Goal: Register for event/course

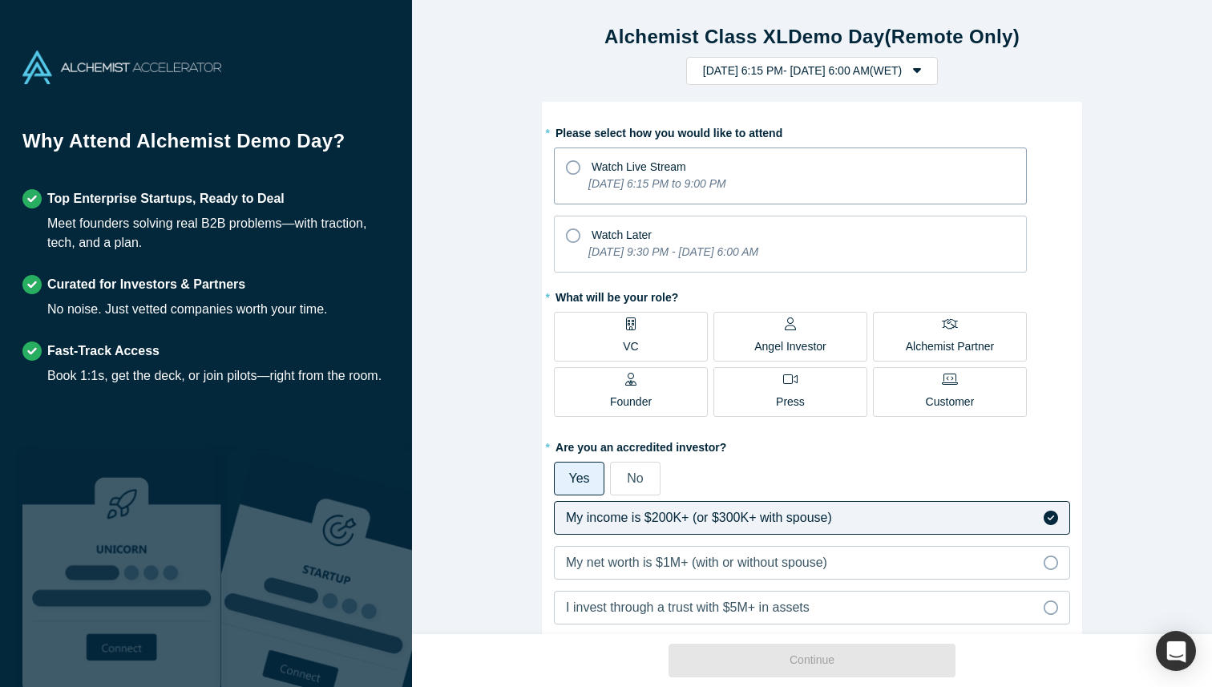
click at [573, 170] on icon at bounding box center [573, 167] width 14 height 14
click at [0, 0] on input "Watch Live Stream [DATE] 6:15 PM to 9:00 PM" at bounding box center [0, 0] width 0 height 0
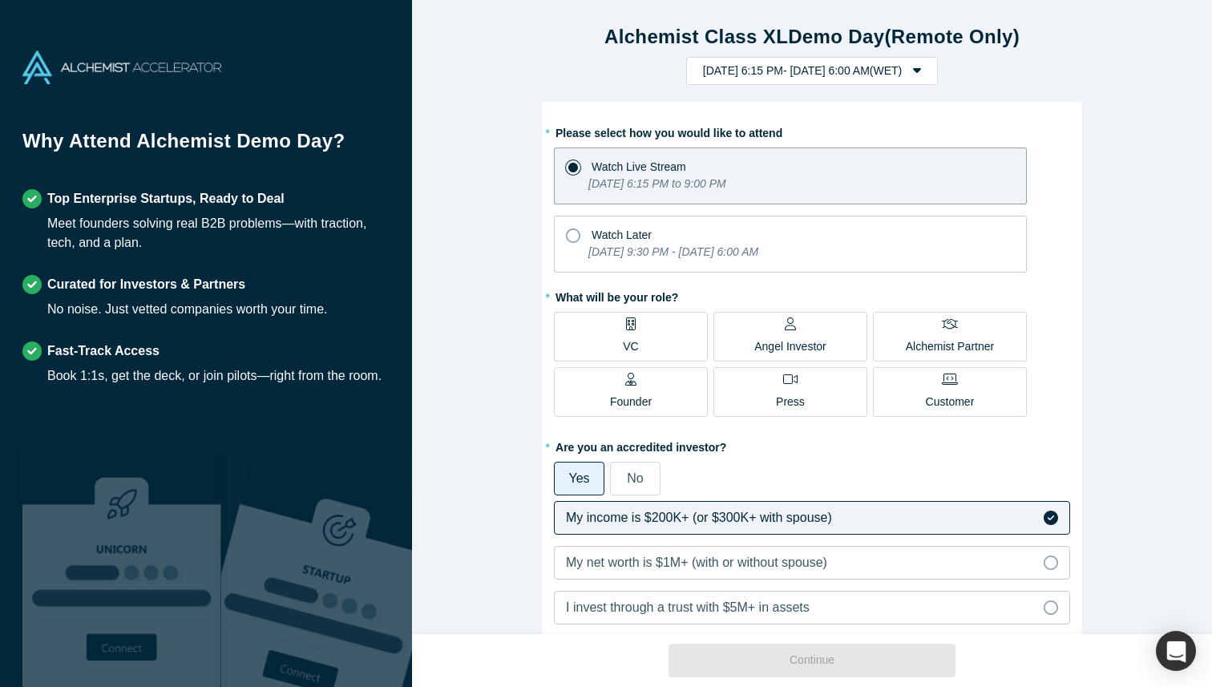
click at [809, 339] on p "Angel Investor" at bounding box center [791, 346] width 72 height 17
click at [0, 0] on input "Angel Investor" at bounding box center [0, 0] width 0 height 0
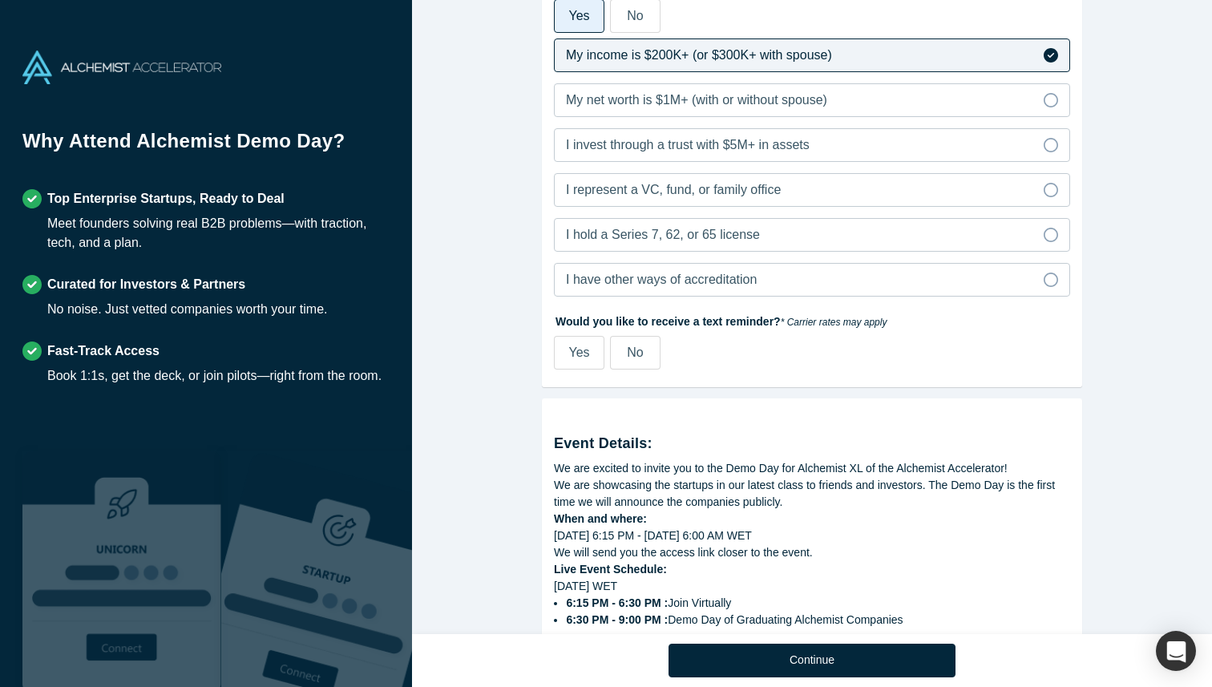
scroll to position [466, 0]
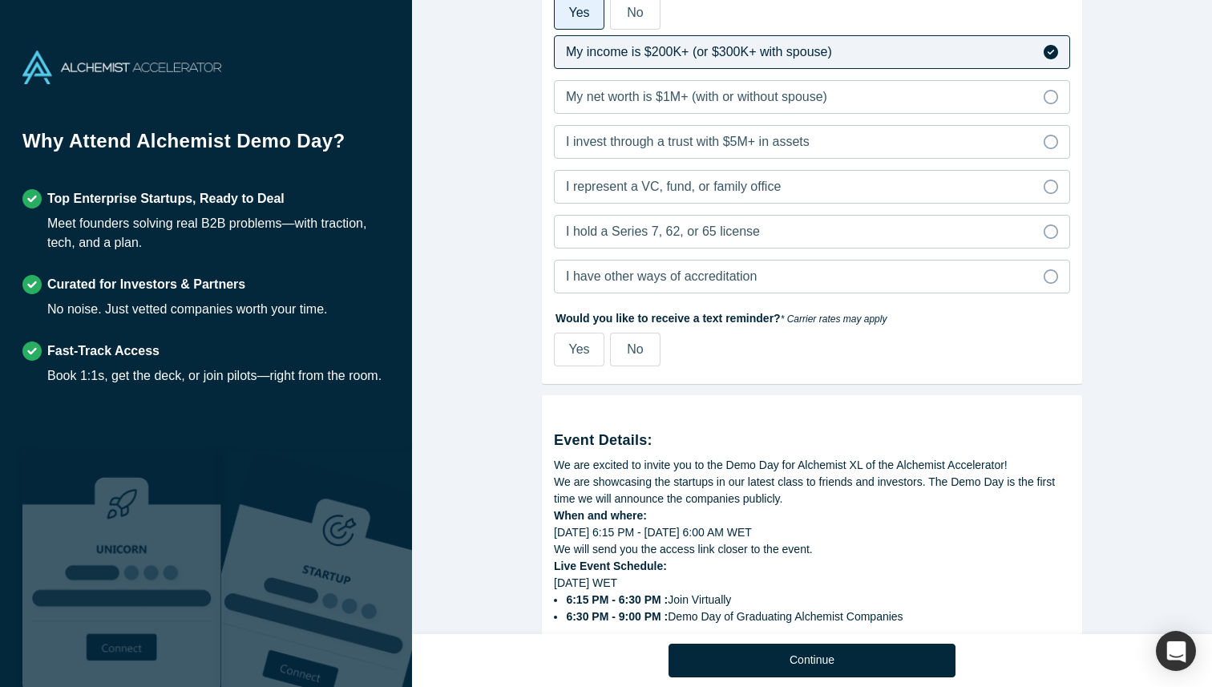
click at [581, 355] on div "Yes" at bounding box center [578, 349] width 21 height 19
click at [0, 0] on input "Yes" at bounding box center [0, 0] width 0 height 0
select select "US"
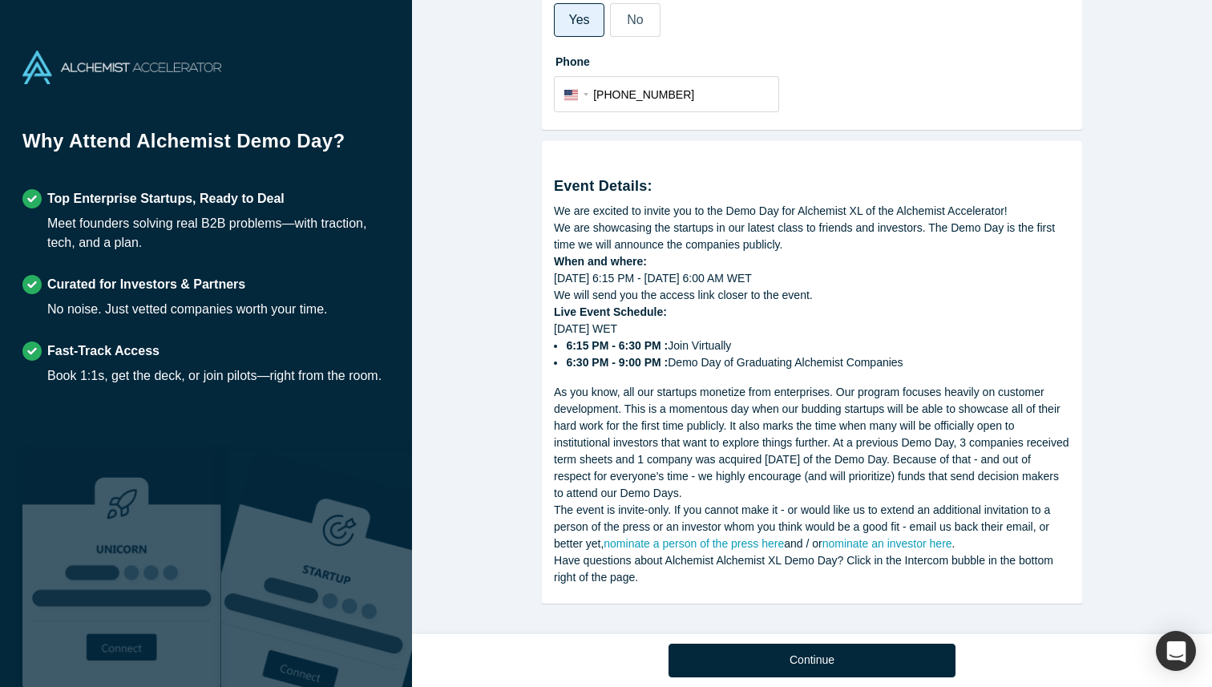
scroll to position [798, 0]
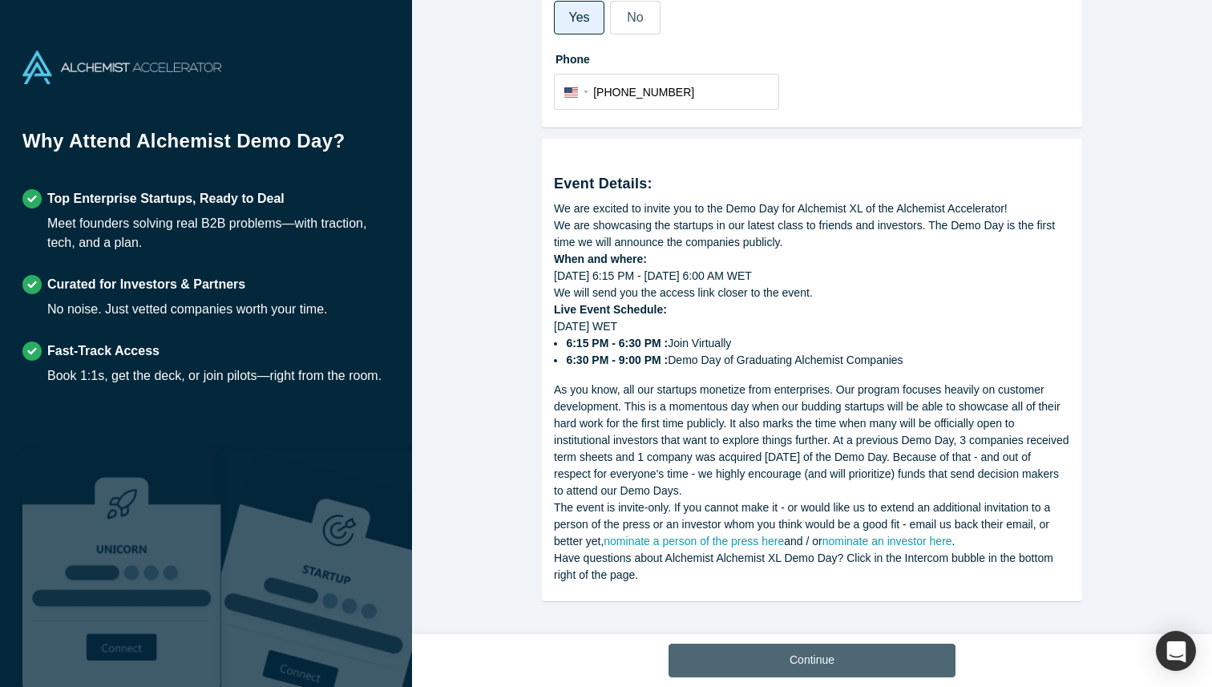
click at [815, 664] on button "Continue" at bounding box center [812, 661] width 287 height 34
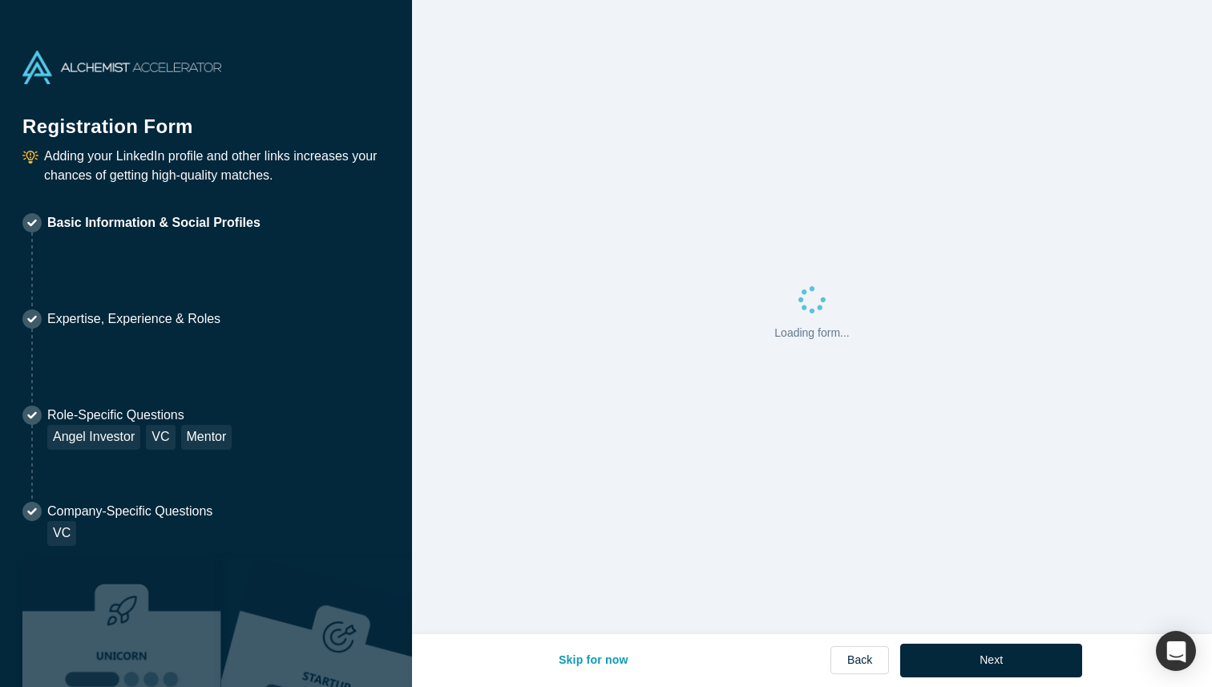
select select "US"
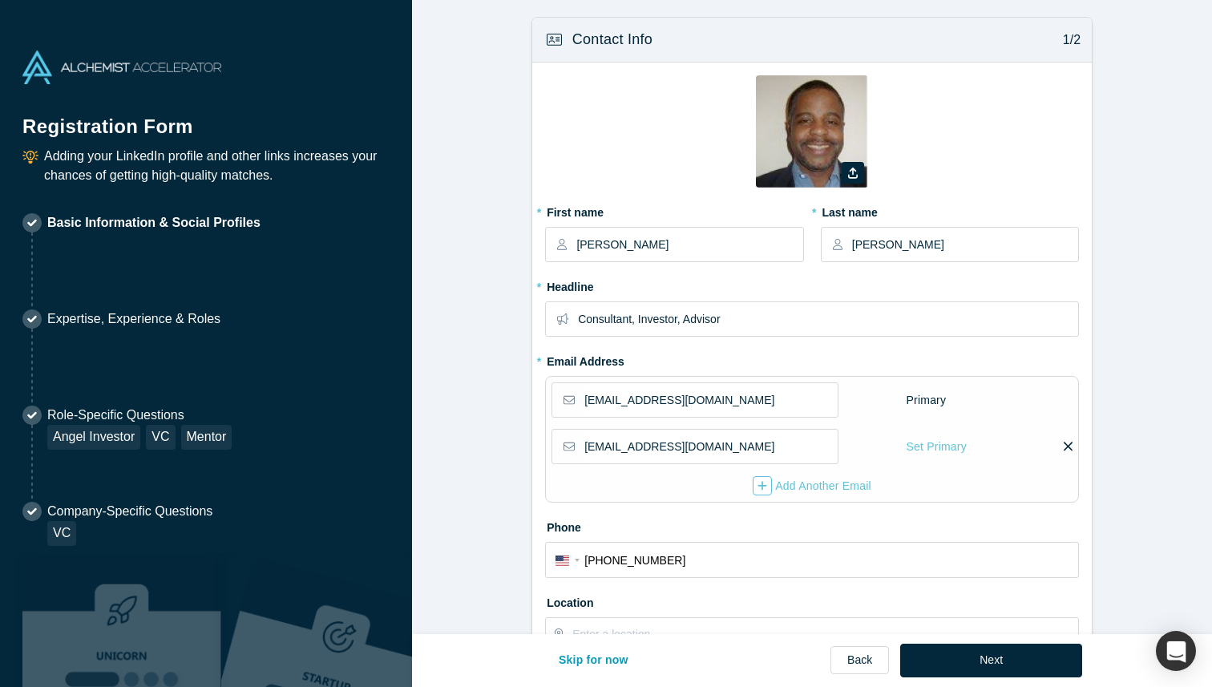
click at [1069, 442] on icon at bounding box center [1068, 446] width 9 height 14
click at [0, 0] on input "checkbox" at bounding box center [0, 0] width 0 height 0
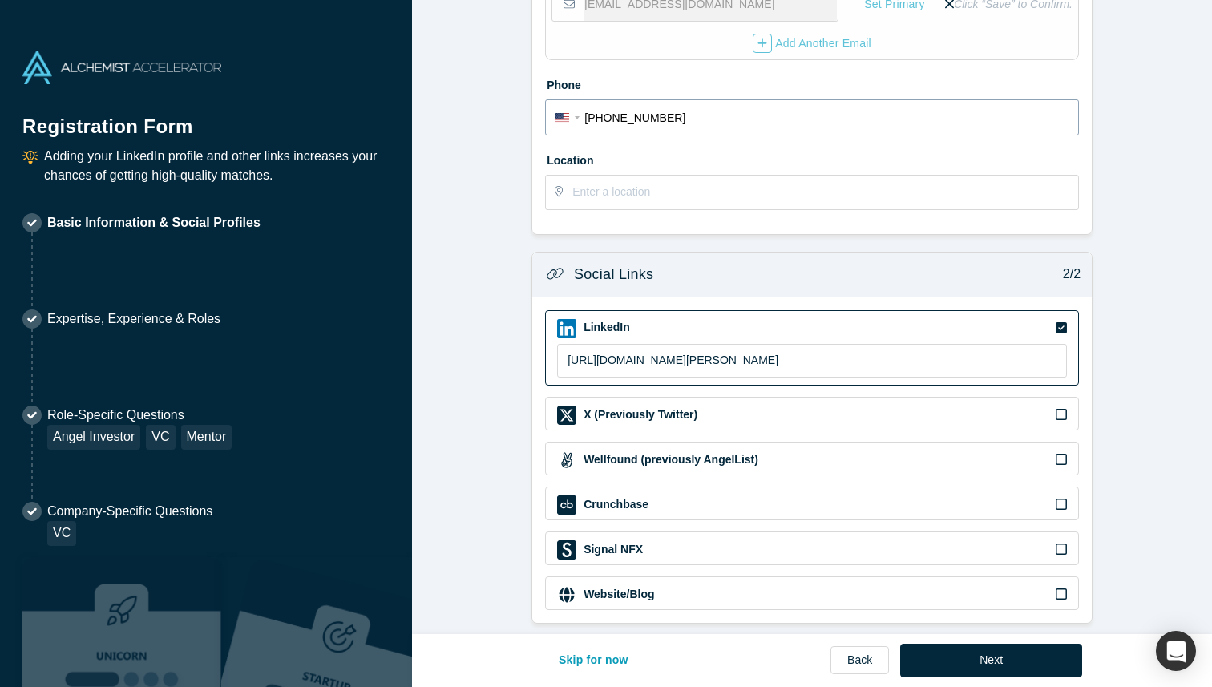
scroll to position [455, 0]
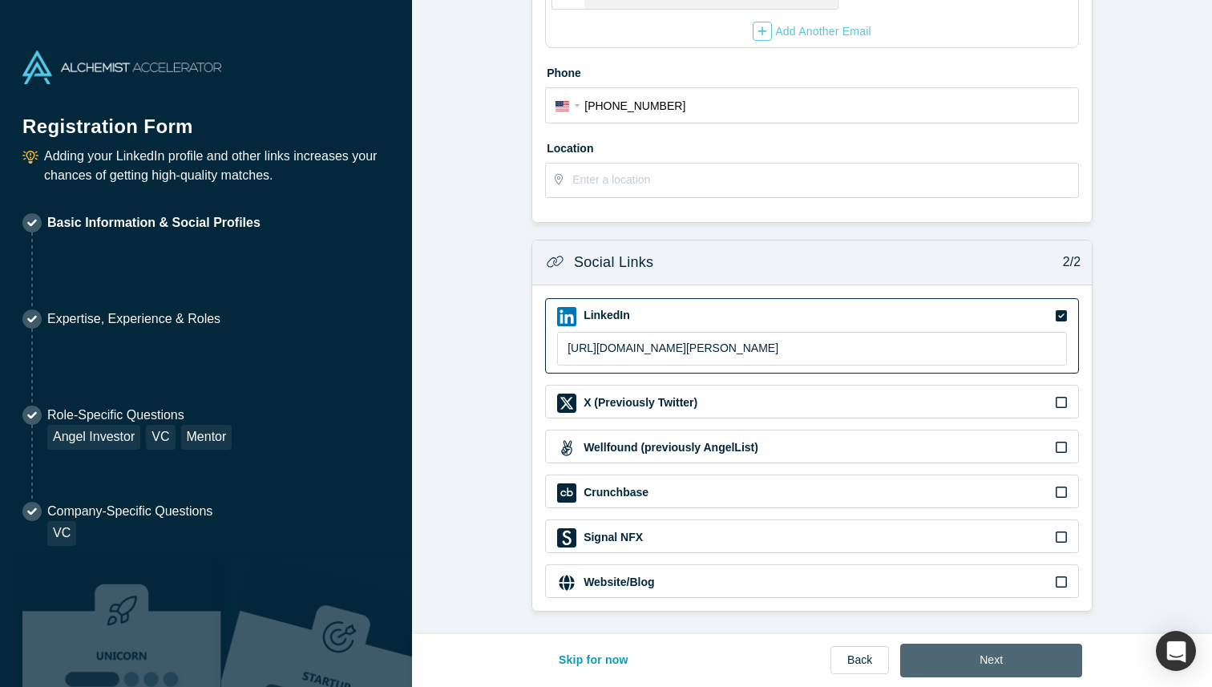
click at [989, 662] on button "Next" at bounding box center [991, 661] width 182 height 34
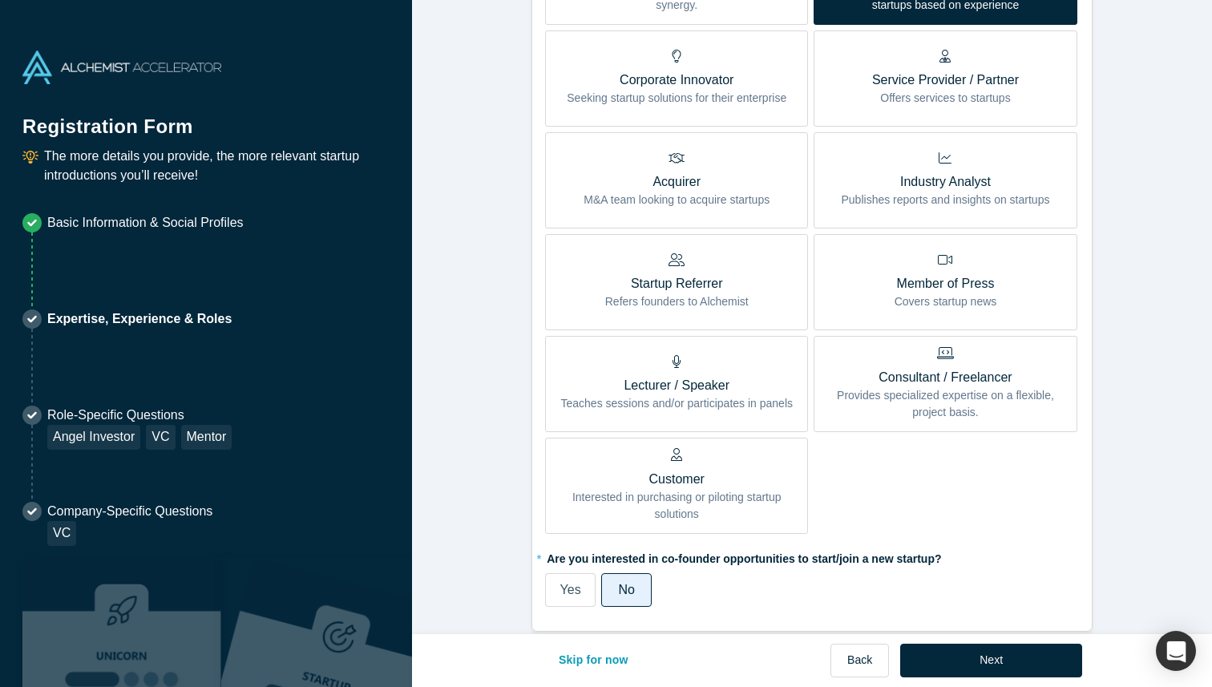
scroll to position [868, 0]
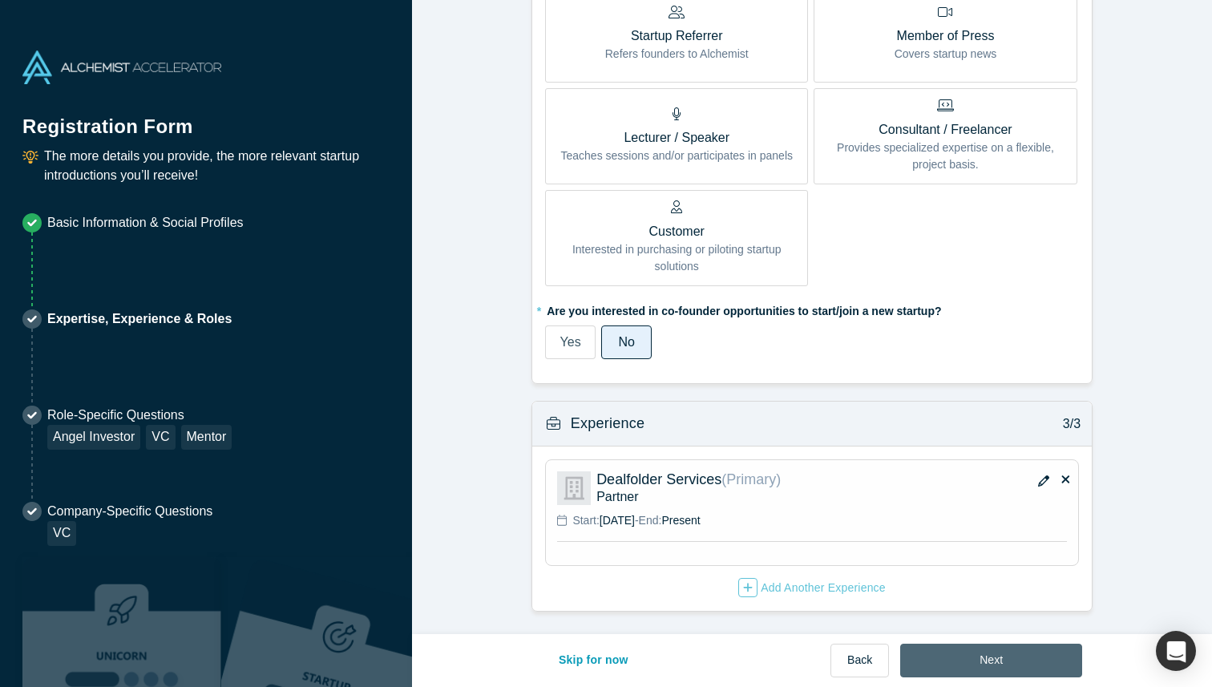
click at [993, 657] on button "Next" at bounding box center [991, 661] width 182 height 34
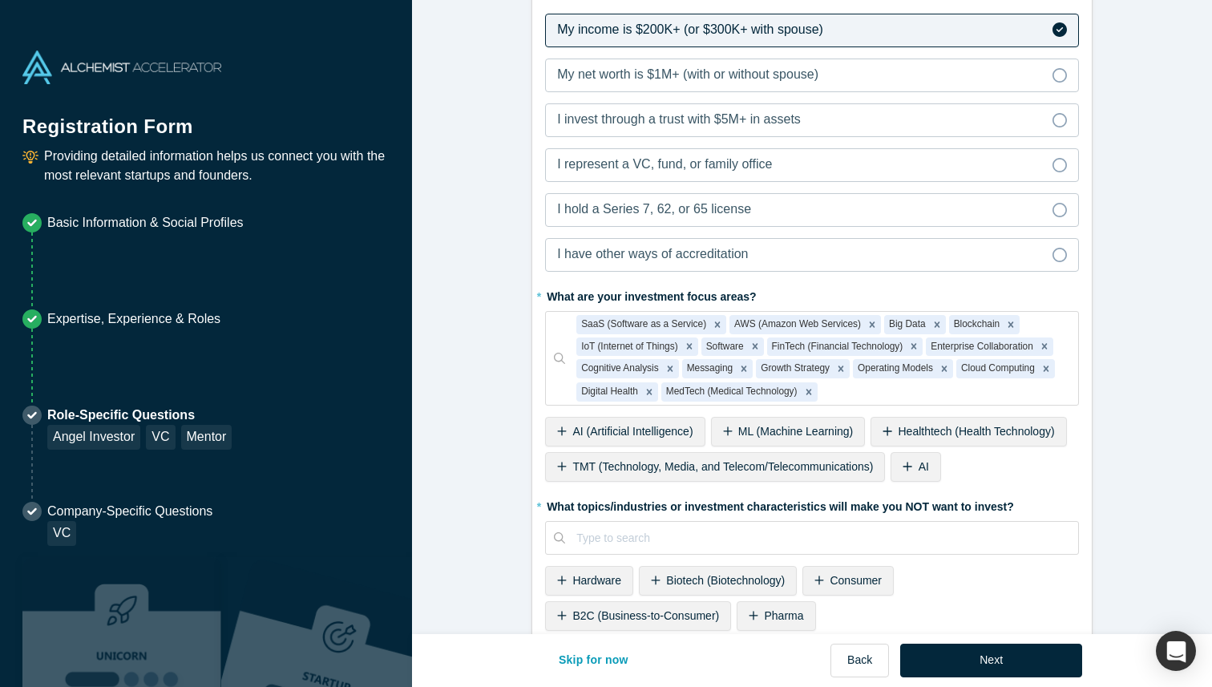
scroll to position [0, 0]
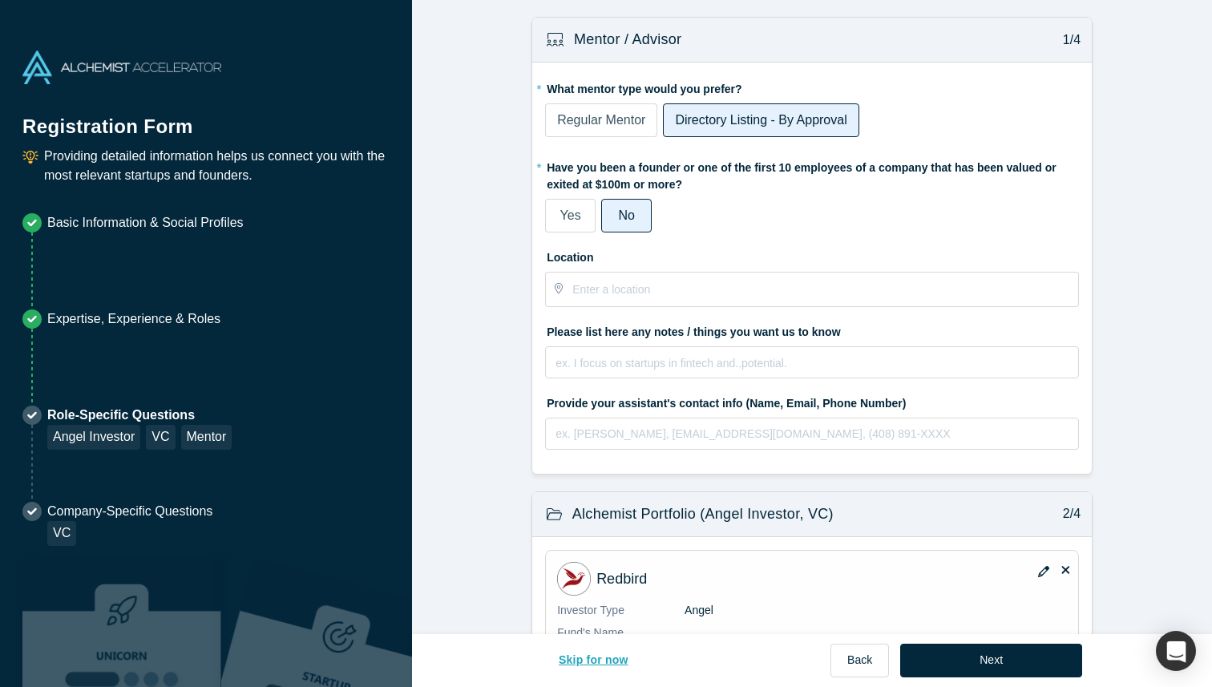
click at [586, 667] on button "Skip for now" at bounding box center [593, 661] width 103 height 34
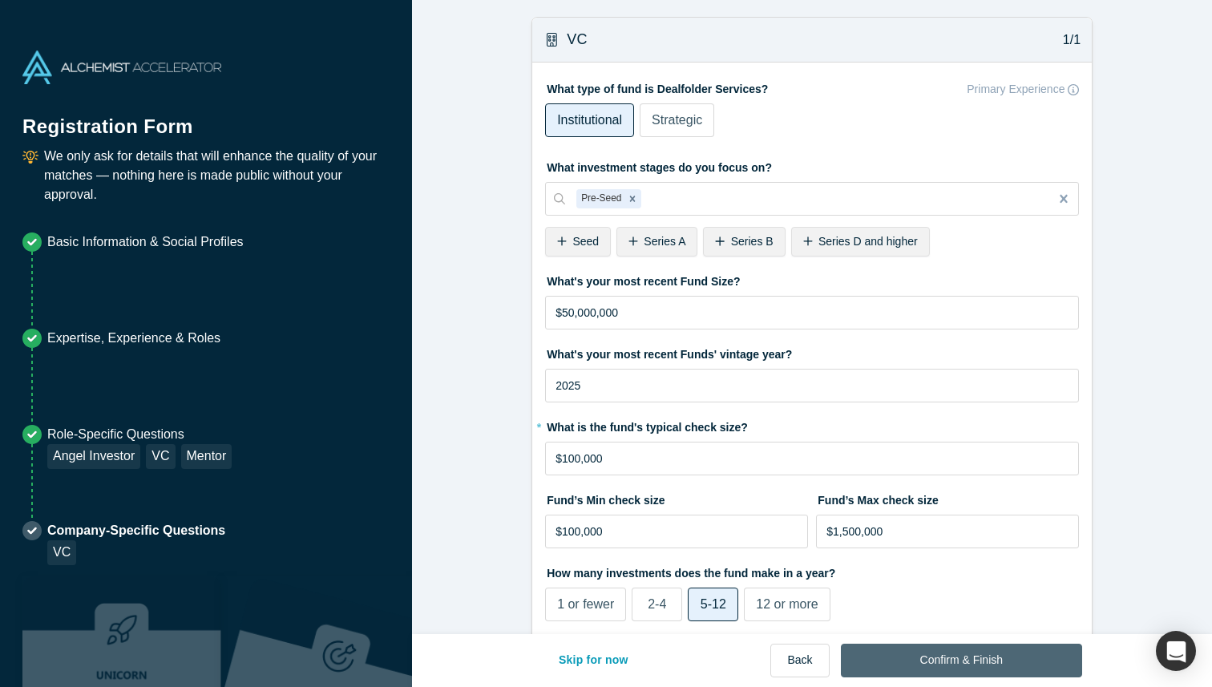
click at [947, 667] on button "Confirm & Finish" at bounding box center [961, 661] width 241 height 34
